Goal: Task Accomplishment & Management: Manage account settings

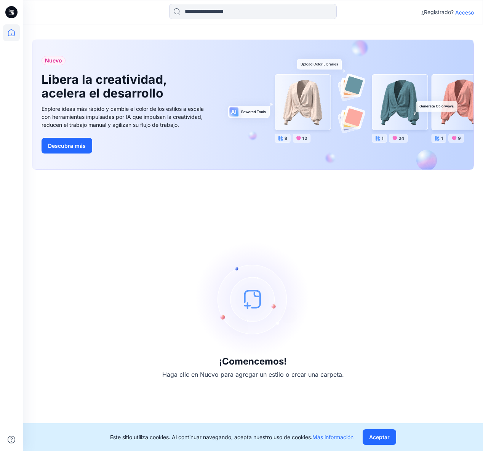
click at [11, 13] on icon at bounding box center [10, 13] width 3 height 0
click at [465, 13] on font "Acceso" at bounding box center [464, 12] width 19 height 6
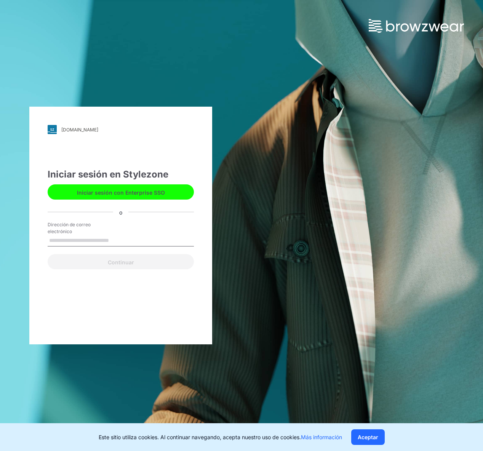
click at [67, 240] on input "Dirección de correo electrónico" at bounding box center [121, 240] width 146 height 11
click at [75, 240] on input "Dirección de correo electrónico" at bounding box center [121, 240] width 146 height 11
type input "*"
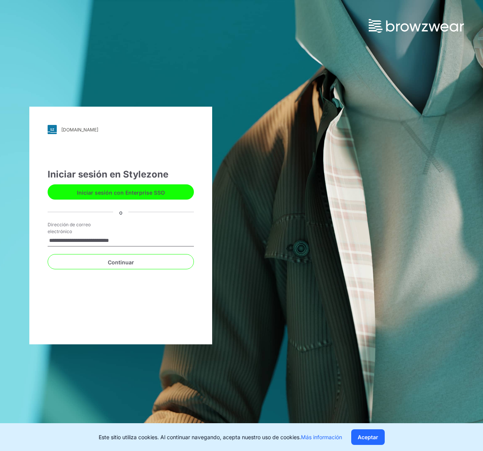
type input "**********"
click at [101, 254] on div "Continuar" at bounding box center [121, 260] width 146 height 18
click at [103, 264] on button "Continuar" at bounding box center [121, 261] width 146 height 15
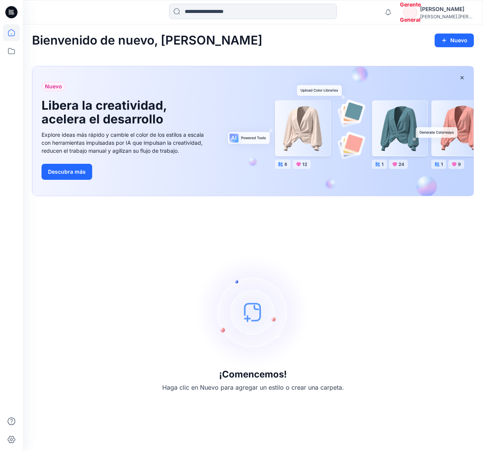
click at [448, 10] on font "Guillermo Muñiz" at bounding box center [442, 9] width 44 height 6
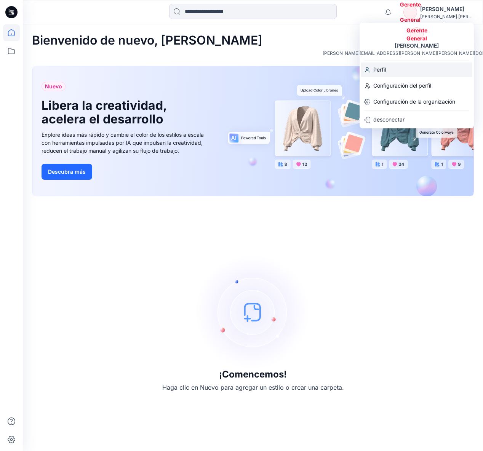
click at [387, 72] on div "Perfil" at bounding box center [416, 69] width 111 height 14
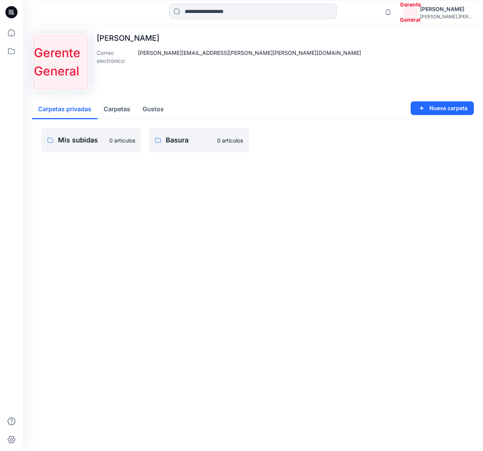
click at [442, 13] on div "Guillermo Muñiz" at bounding box center [446, 9] width 53 height 9
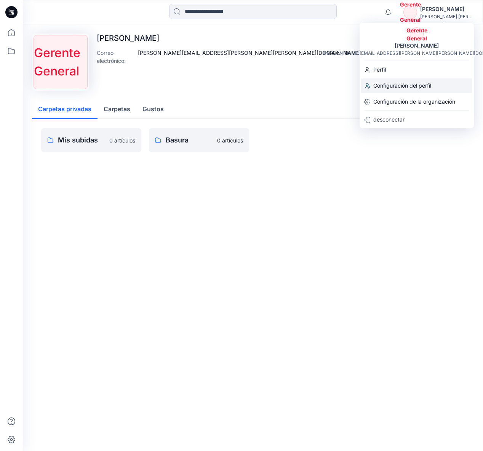
click at [402, 85] on font "Configuración del perfil" at bounding box center [402, 85] width 58 height 6
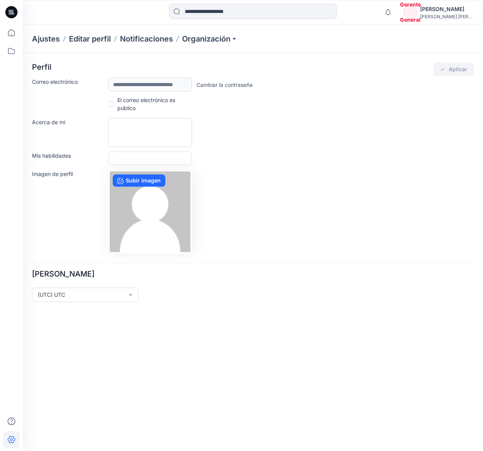
click at [7, 14] on icon at bounding box center [11, 12] width 12 height 12
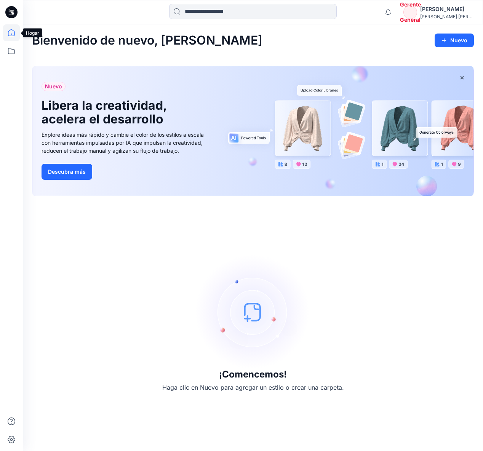
click at [11, 32] on icon at bounding box center [11, 32] width 17 height 17
click at [452, 10] on font "Guillermo Muñiz" at bounding box center [442, 9] width 44 height 6
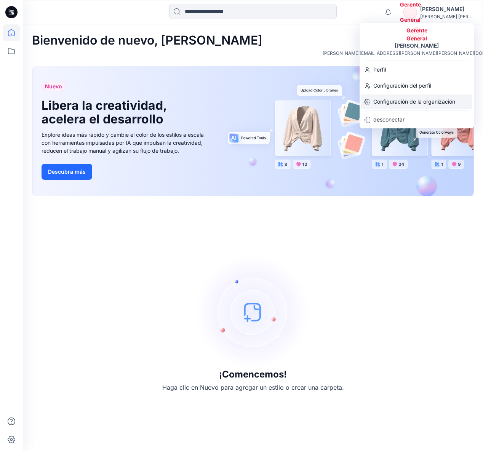
click at [411, 100] on font "Configuración de la organización" at bounding box center [414, 101] width 82 height 6
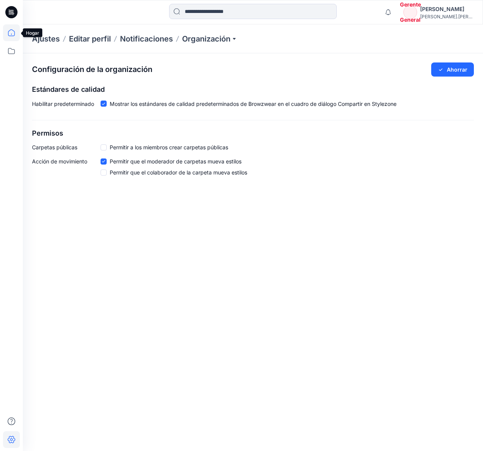
click at [10, 34] on icon at bounding box center [11, 32] width 17 height 17
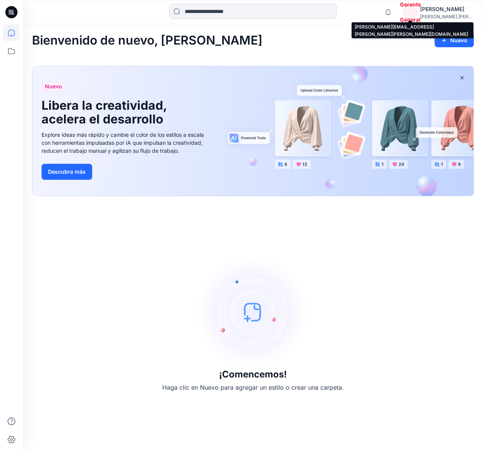
click at [455, 15] on font "guillermo.muniz.a..." at bounding box center [461, 17] width 82 height 6
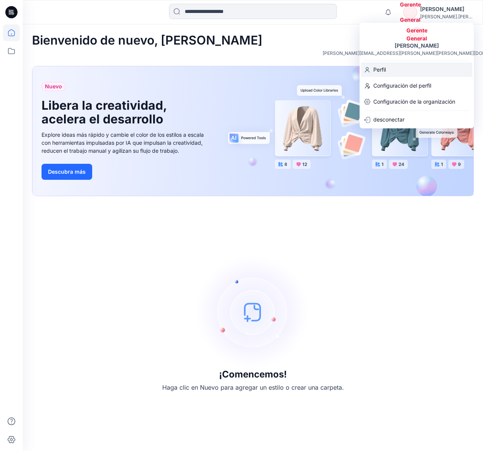
click at [396, 72] on div "Perfil" at bounding box center [416, 69] width 111 height 14
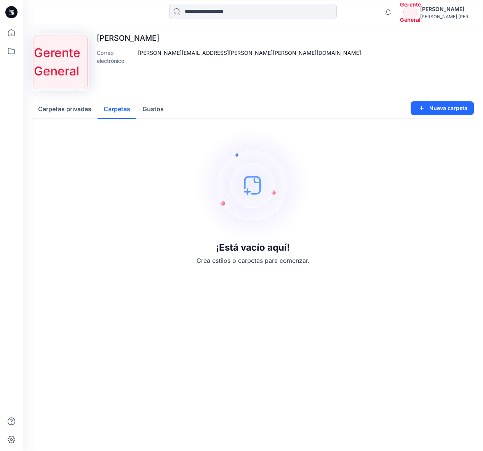
click at [120, 110] on font "Carpetas" at bounding box center [117, 109] width 27 height 8
click at [153, 109] on font "Gustos" at bounding box center [153, 109] width 21 height 8
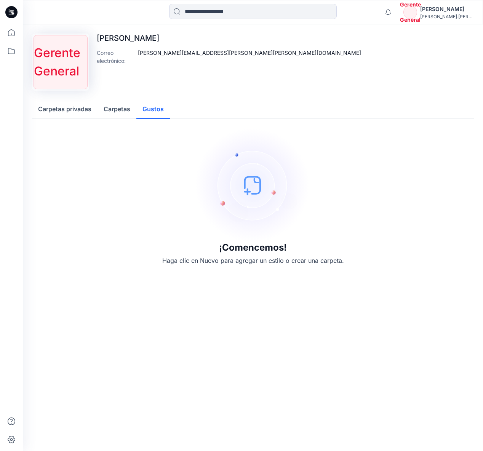
click at [119, 110] on font "Carpetas" at bounding box center [117, 109] width 27 height 8
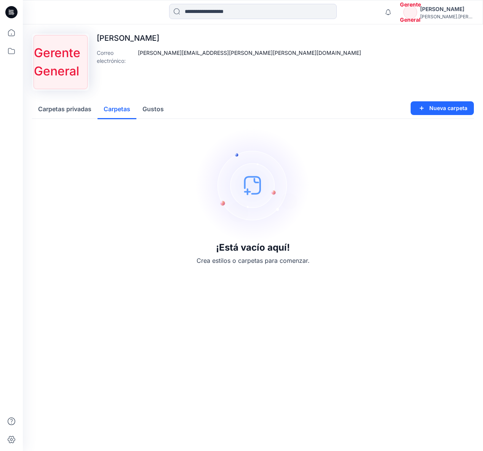
click at [69, 111] on font "Carpetas privadas" at bounding box center [64, 109] width 53 height 8
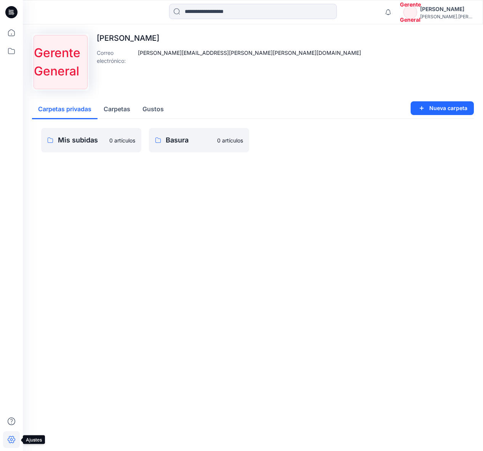
click at [11, 440] on icon at bounding box center [11, 439] width 17 height 17
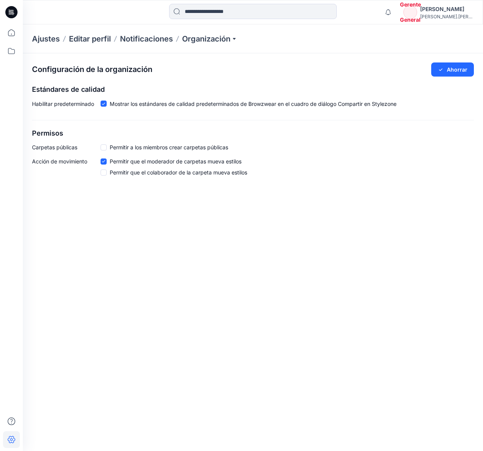
click at [11, 14] on icon at bounding box center [11, 12] width 12 height 12
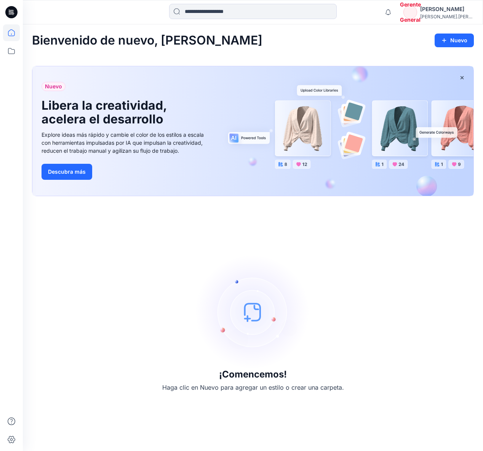
click at [451, 10] on font "Guillermo Muñiz" at bounding box center [442, 9] width 44 height 6
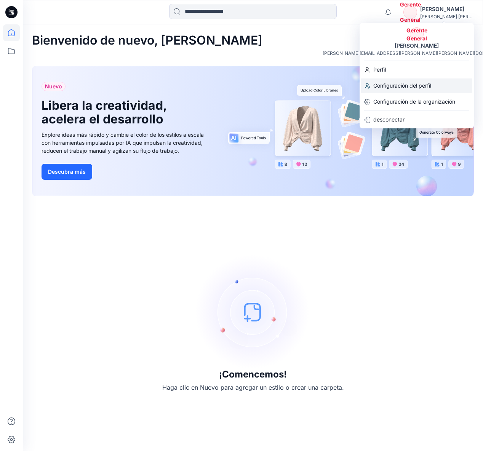
click at [429, 82] on font "Configuración del perfil" at bounding box center [402, 85] width 58 height 6
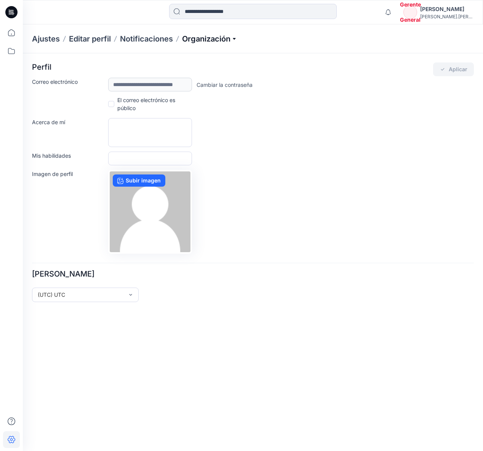
click at [234, 40] on p "Organización" at bounding box center [209, 39] width 55 height 11
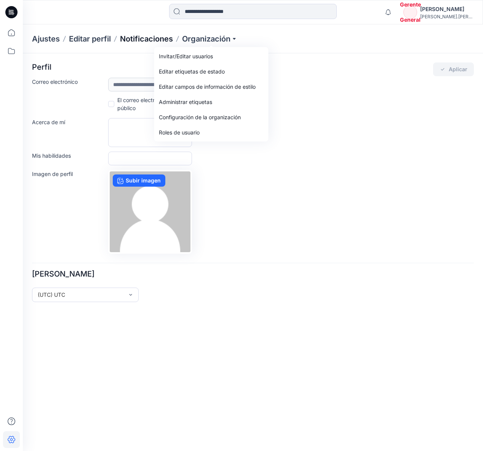
click at [146, 38] on font "Notificaciones" at bounding box center [146, 38] width 53 height 9
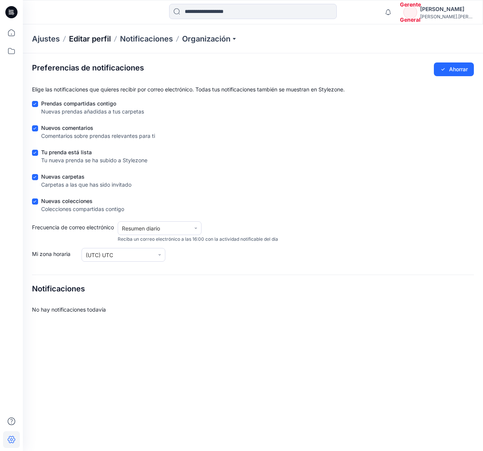
click at [99, 39] on font "Editar perfil" at bounding box center [90, 38] width 42 height 9
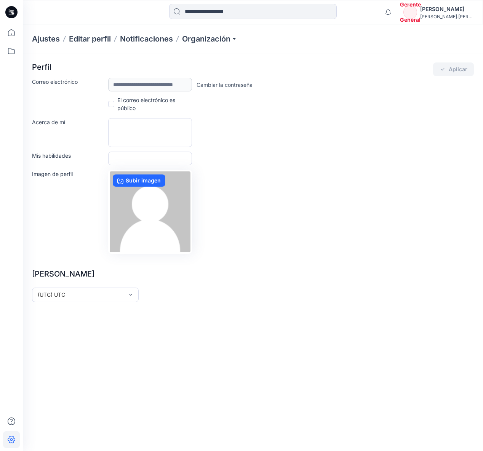
click at [41, 39] on font "Ajustes" at bounding box center [46, 38] width 28 height 9
click at [88, 39] on font "Editar perfil" at bounding box center [90, 38] width 42 height 9
click at [149, 39] on font "Notificaciones" at bounding box center [146, 38] width 53 height 9
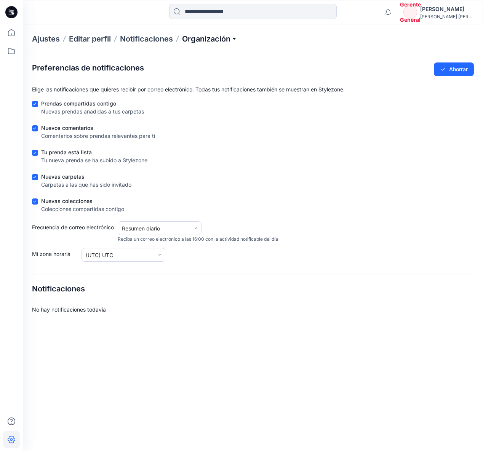
click at [234, 42] on p "Organización" at bounding box center [209, 39] width 55 height 11
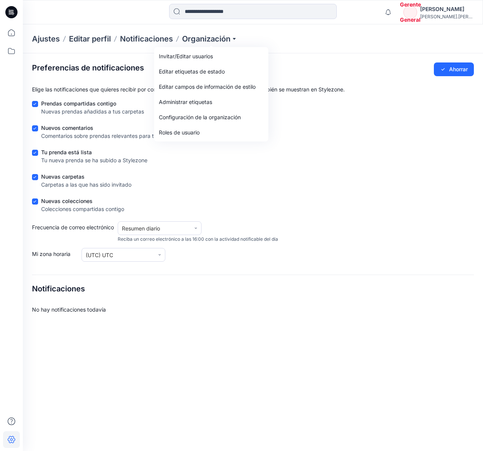
click at [336, 41] on div "Ajustes Editar perfil Notificaciones Organización Invitar/Editar usuarios Edita…" at bounding box center [253, 38] width 460 height 29
click at [420, 11] on font "Gerente General" at bounding box center [410, 12] width 21 height 30
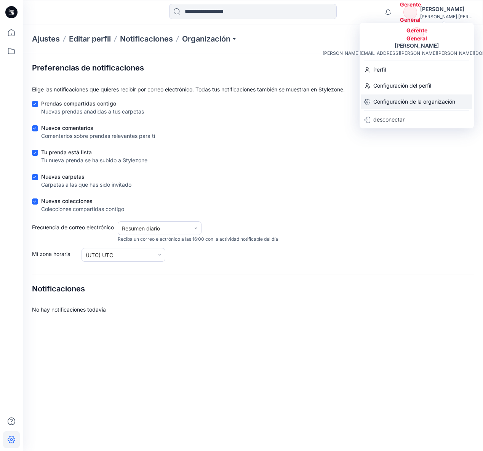
click at [400, 103] on font "Configuración de la organización" at bounding box center [414, 101] width 82 height 6
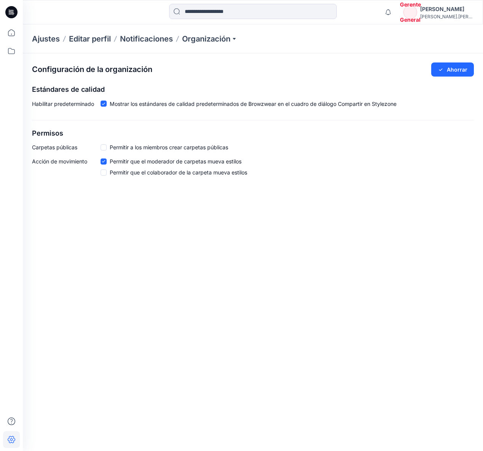
click at [37, 38] on font "Ajustes" at bounding box center [46, 38] width 28 height 9
click at [49, 41] on font "Ajustes" at bounding box center [46, 38] width 28 height 9
click at [10, 32] on icon at bounding box center [11, 32] width 17 height 17
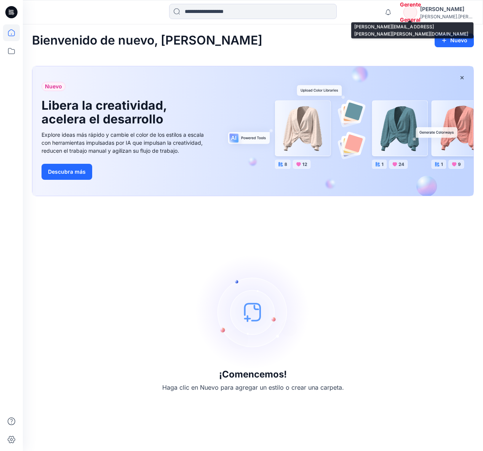
click at [445, 14] on font "guillermo.muniz.a..." at bounding box center [461, 17] width 82 height 6
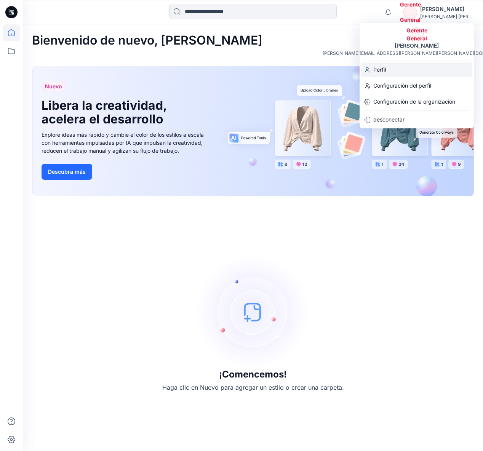
click at [409, 68] on div "Perfil" at bounding box center [416, 69] width 111 height 14
